Goal: Find specific page/section: Find specific page/section

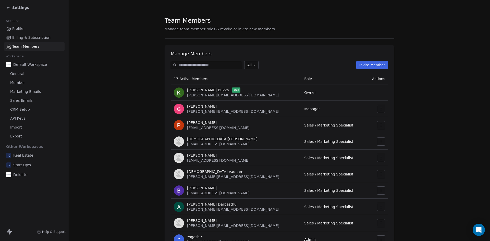
click at [7, 7] on icon at bounding box center [8, 8] width 4 height 4
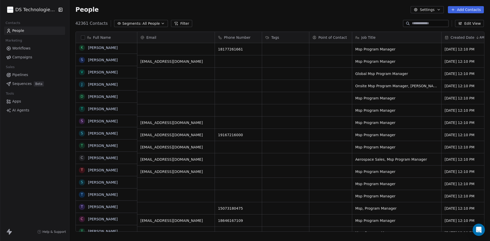
scroll to position [4230, 0]
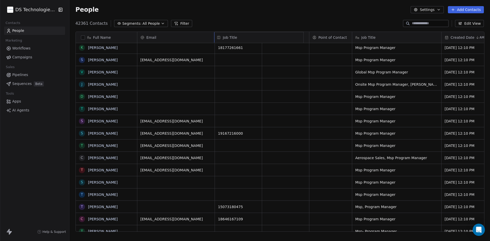
drag, startPoint x: 399, startPoint y: 37, endPoint x: 242, endPoint y: 34, distance: 157.5
click at [242, 34] on div "Full Name S [PERSON_NAME] E [PERSON_NAME] T [PERSON_NAME] J [PERSON_NAME] W [PE…" at bounding box center [280, 132] width 408 height 200
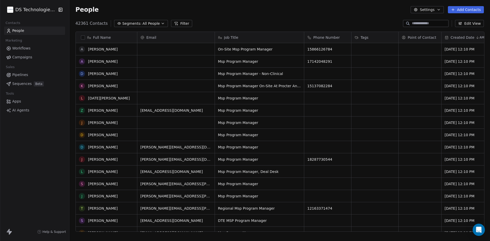
scroll to position [4885, 0]
